Goal: Communication & Community: Share content

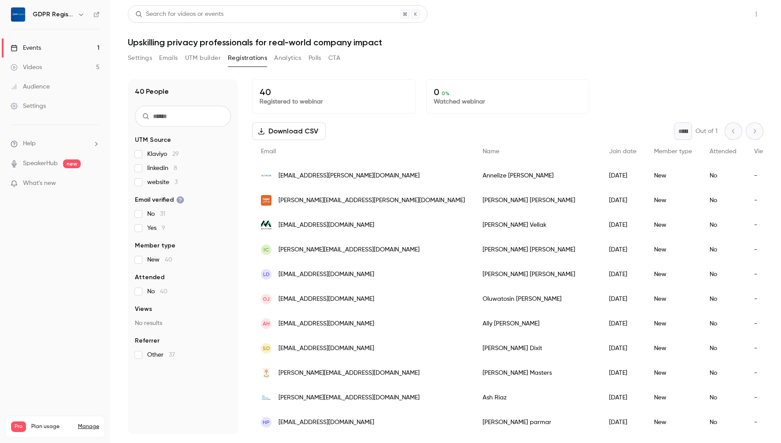
click at [714, 18] on button "Share" at bounding box center [724, 14] width 35 height 18
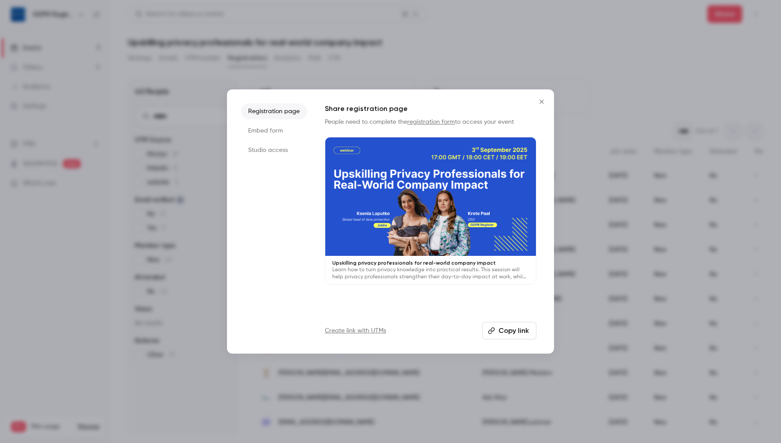
click at [542, 100] on icon "Close" at bounding box center [541, 101] width 11 height 7
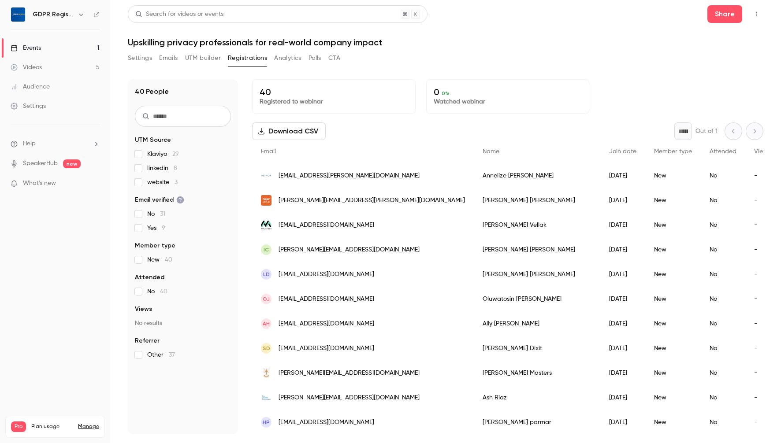
click at [35, 48] on div "Events" at bounding box center [26, 48] width 30 height 9
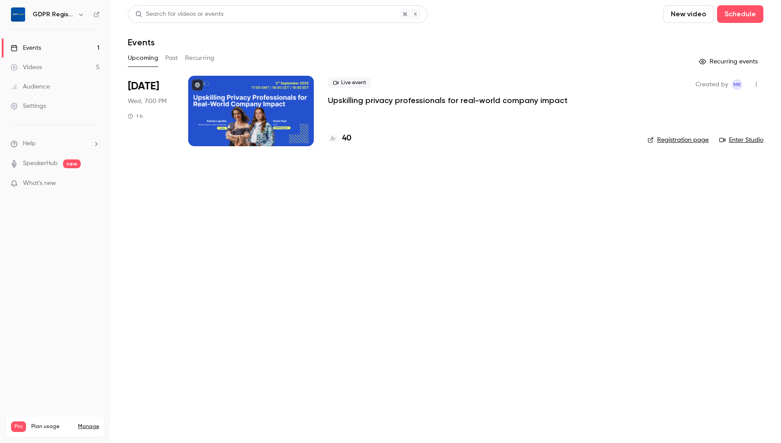
click at [260, 127] on div at bounding box center [251, 111] width 126 height 70
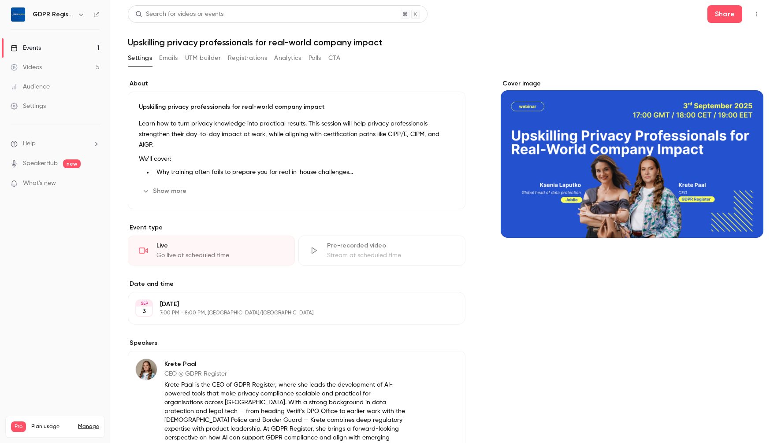
click at [755, 14] on icon "button" at bounding box center [755, 14] width 1 height 5
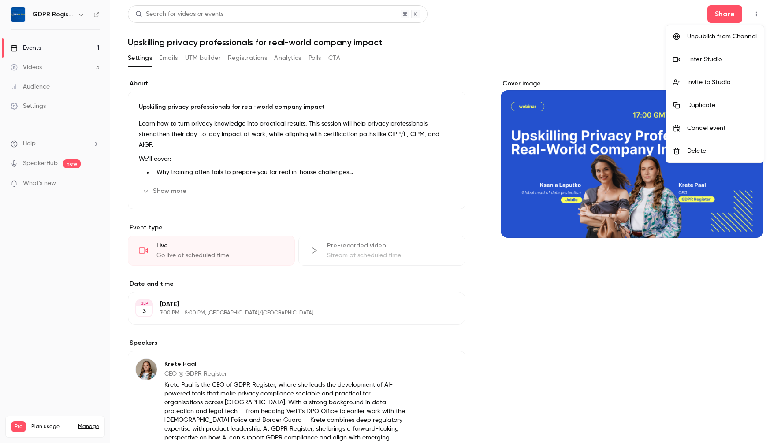
click at [724, 76] on li "Invite to Studio" at bounding box center [715, 82] width 98 height 23
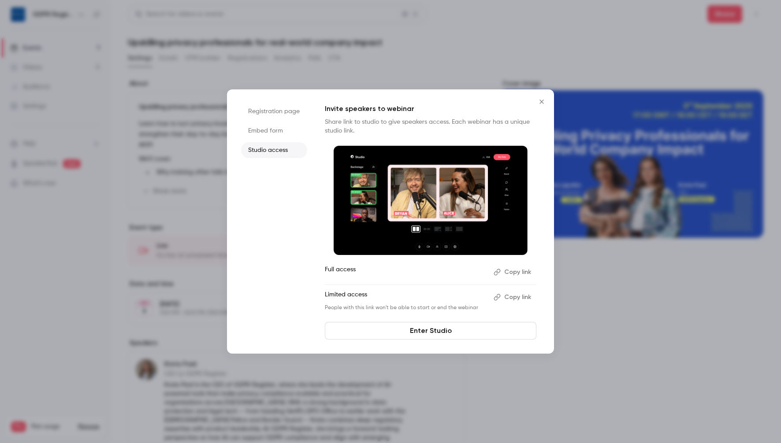
click at [507, 268] on button "Copy link" at bounding box center [513, 272] width 46 height 14
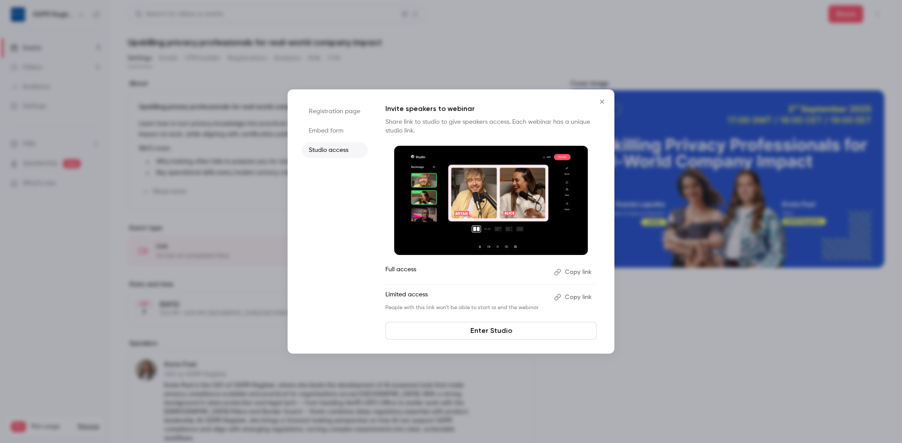
click at [602, 103] on icon "Close" at bounding box center [602, 101] width 11 height 7
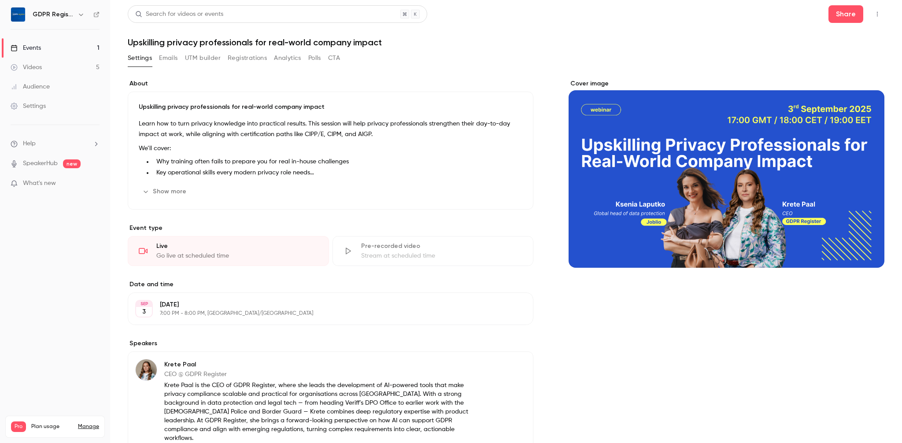
click at [259, 59] on button "Registrations" at bounding box center [247, 58] width 39 height 14
